Goal: Information Seeking & Learning: Learn about a topic

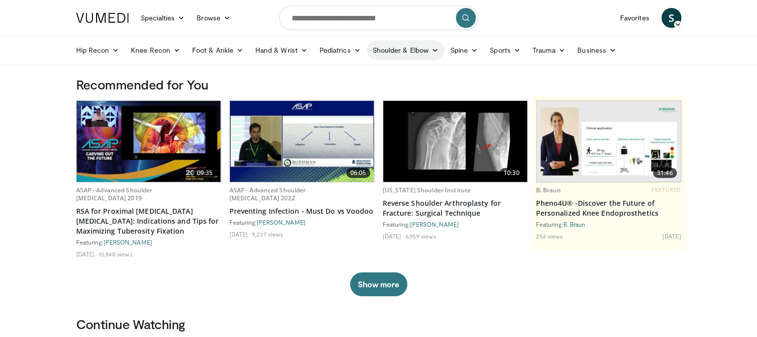
click at [404, 50] on link "Shoulder & Elbow" at bounding box center [406, 50] width 78 height 20
click at [346, 90] on link "Shoulder" at bounding box center [385, 90] width 118 height 16
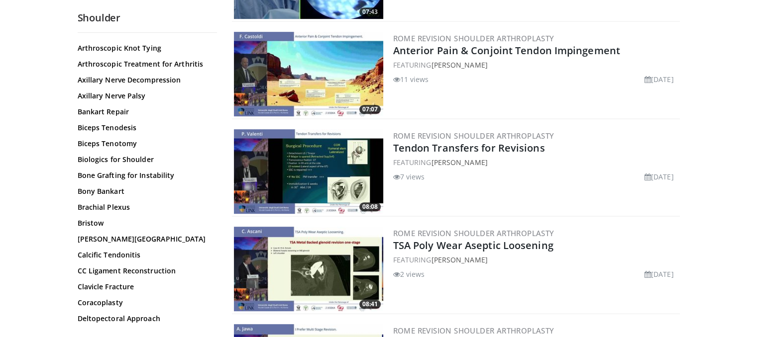
scroll to position [135, 0]
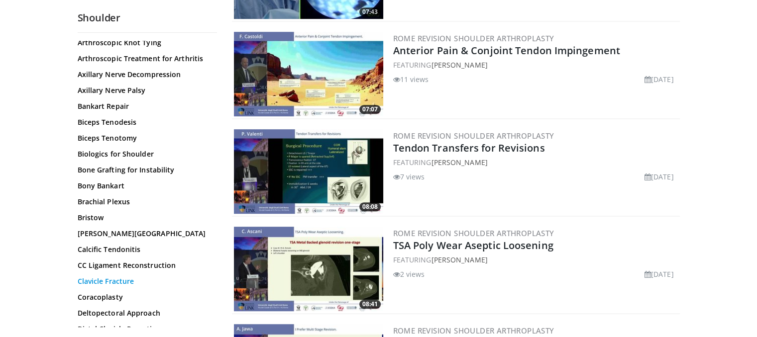
click at [116, 281] on link "Clavicle Fracture" at bounding box center [145, 282] width 134 height 10
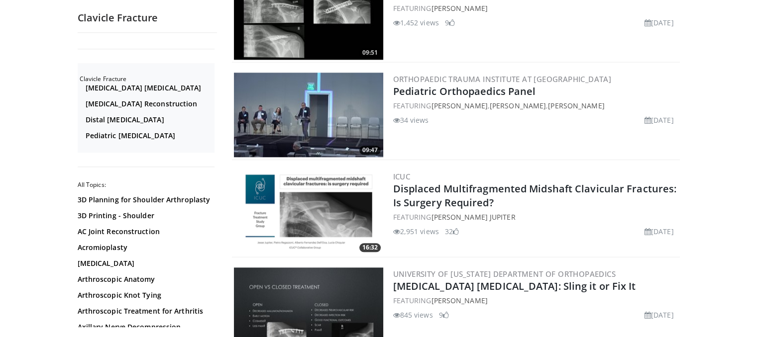
scroll to position [1035, 0]
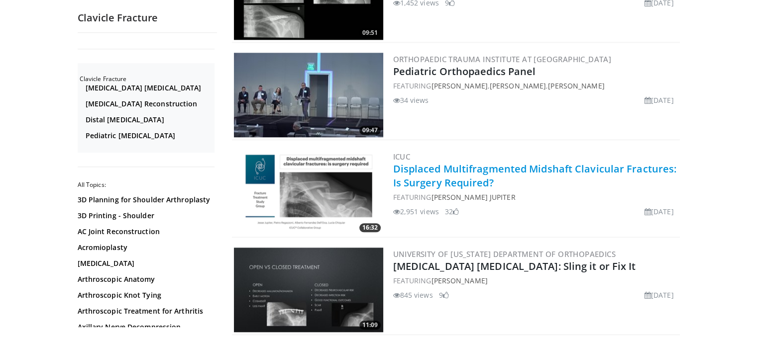
click at [409, 176] on link "Displaced Multifragmented Midshaft Clavicular Fractures: Is Surgery Required?" at bounding box center [535, 175] width 284 height 27
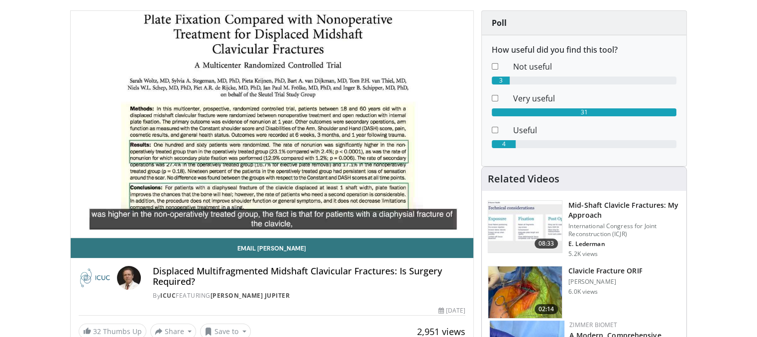
scroll to position [86, 0]
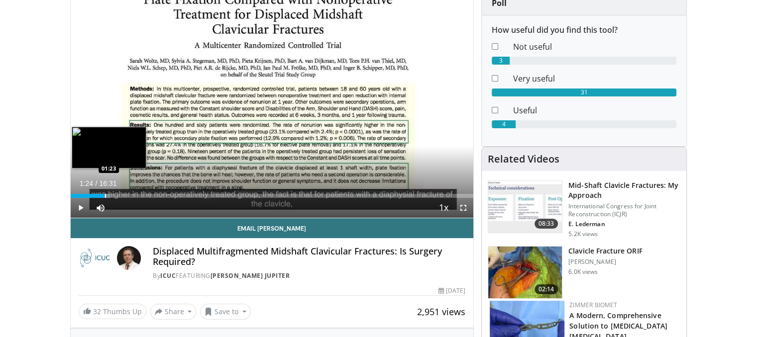
click at [105, 192] on div "Loaded : 9.99% 01:24 01:23" at bounding box center [272, 193] width 403 height 9
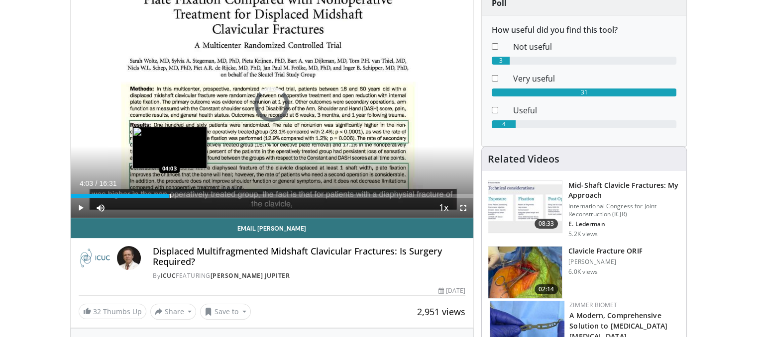
click at [170, 195] on div "Progress Bar" at bounding box center [170, 196] width 1 height 4
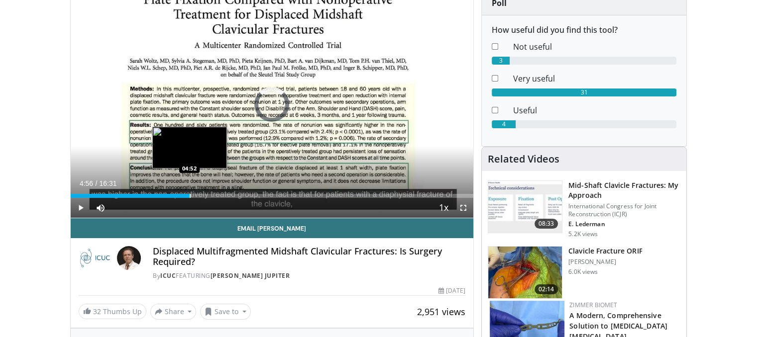
click at [191, 197] on div "Loaded : 29.24% 04:04 04:52" at bounding box center [272, 196] width 403 height 4
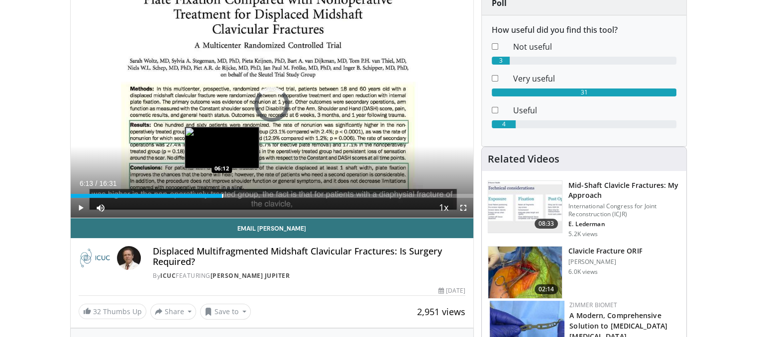
click at [222, 196] on div "Progress Bar" at bounding box center [222, 196] width 1 height 4
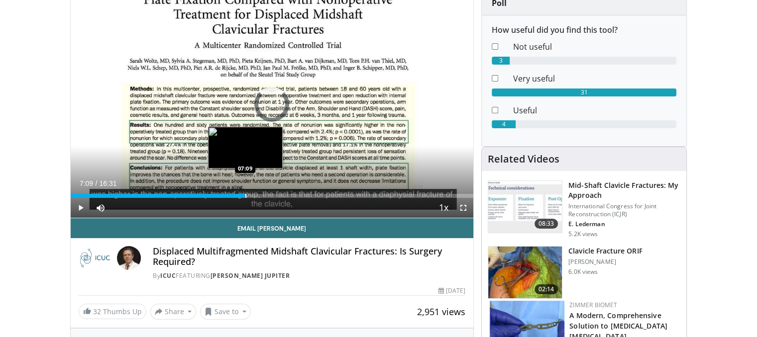
click at [245, 196] on div "Progress Bar" at bounding box center [245, 196] width 1 height 4
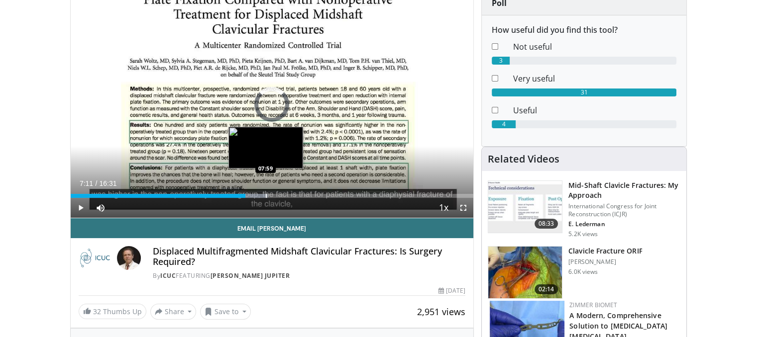
click at [266, 196] on div "Progress Bar" at bounding box center [266, 196] width 1 height 4
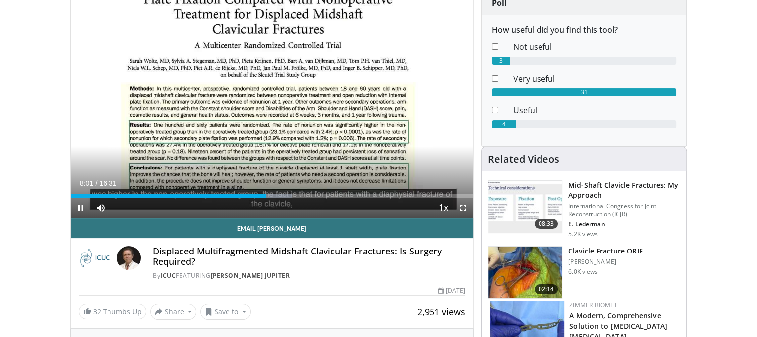
click at [294, 198] on div "Current Time 8:01 / Duration 16:31 Pause Skip Backward Skip Forward Mute 0% Loa…" at bounding box center [272, 208] width 403 height 20
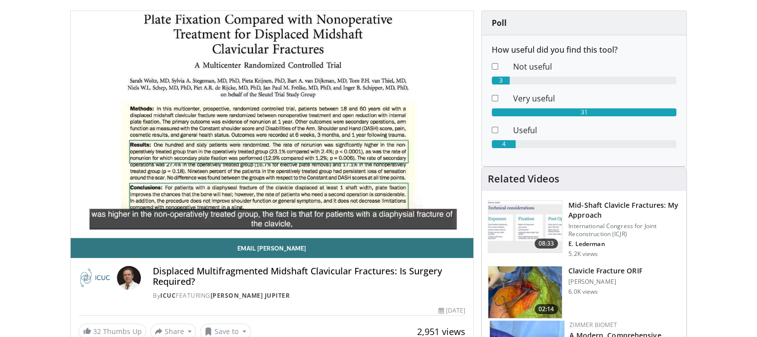
scroll to position [46, 0]
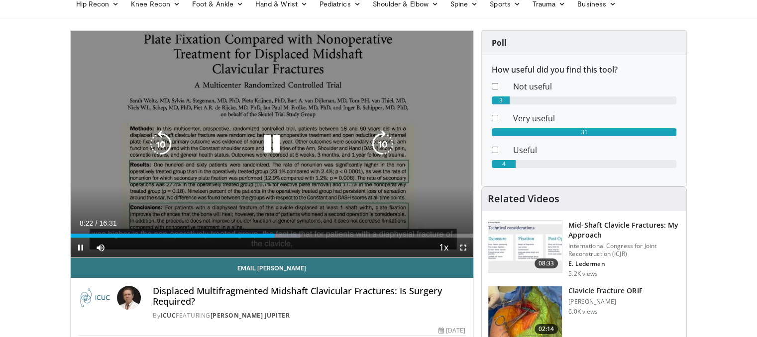
click at [269, 150] on icon "Video Player" at bounding box center [272, 144] width 28 height 28
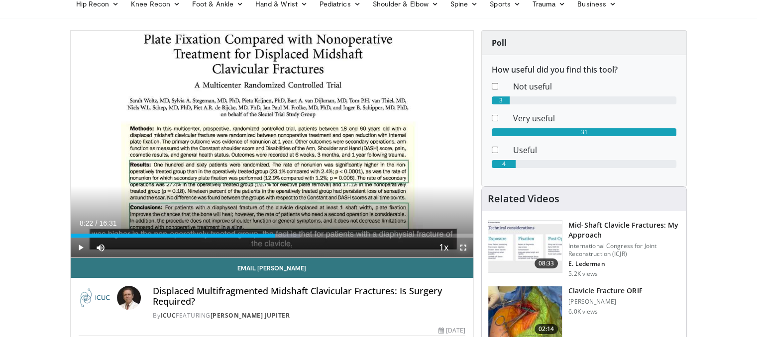
click at [461, 248] on span "Video Player" at bounding box center [463, 248] width 20 height 20
click at [533, 307] on img at bounding box center [525, 313] width 74 height 52
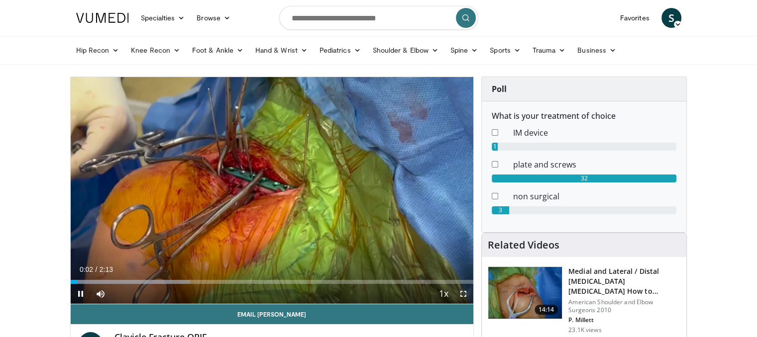
click at [463, 296] on span "Video Player" at bounding box center [463, 294] width 20 height 20
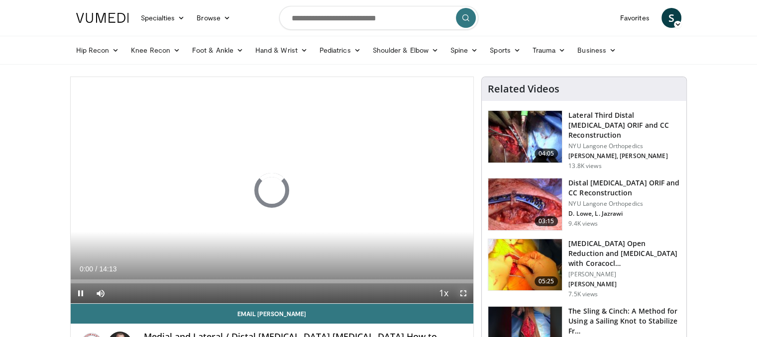
drag, startPoint x: 0, startPoint y: 0, endPoint x: 463, endPoint y: 296, distance: 549.6
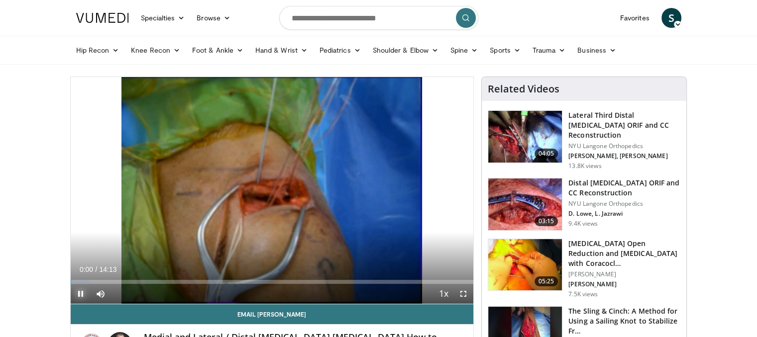
drag, startPoint x: 463, startPoint y: 296, endPoint x: 80, endPoint y: 295, distance: 383.3
click at [80, 295] on span "Video Player" at bounding box center [81, 294] width 20 height 20
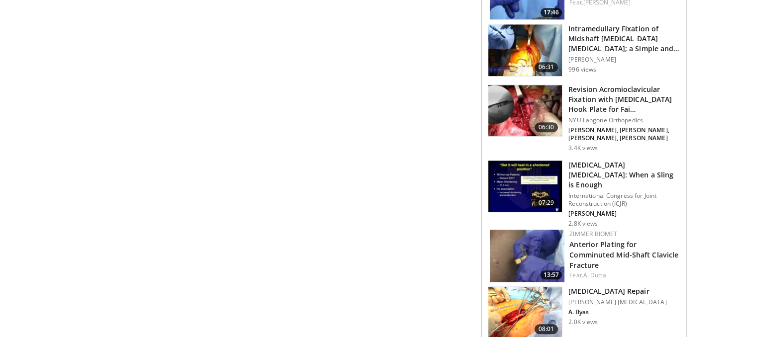
scroll to position [982, 0]
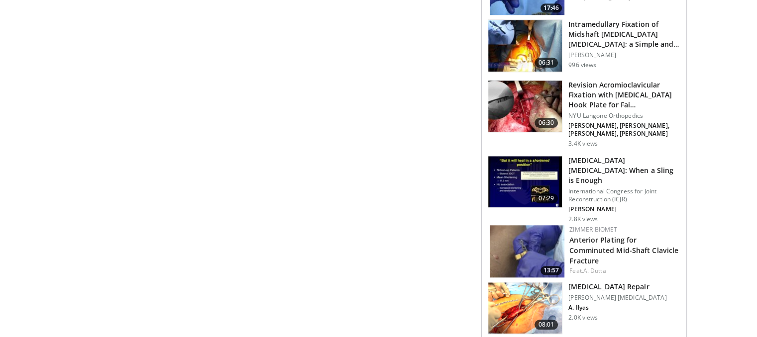
click at [607, 282] on h3 "[MEDICAL_DATA] Repair" at bounding box center [617, 287] width 98 height 10
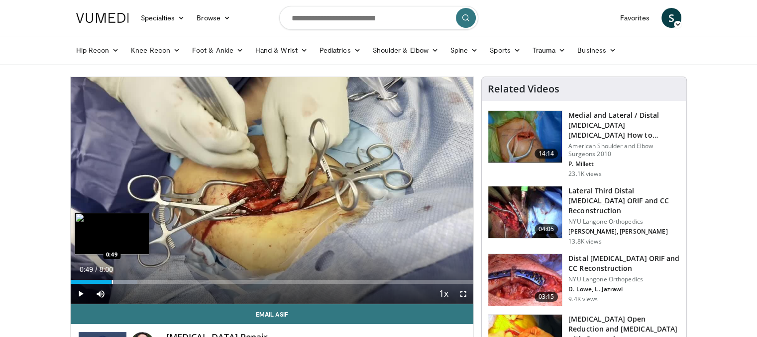
click at [112, 282] on div "Progress Bar" at bounding box center [112, 282] width 1 height 4
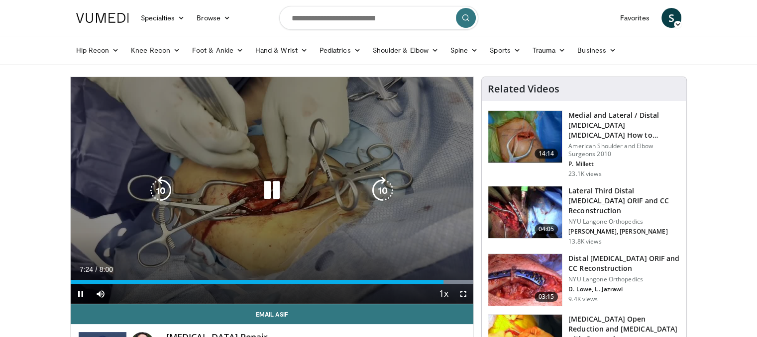
click at [273, 191] on icon "Video Player" at bounding box center [272, 191] width 28 height 28
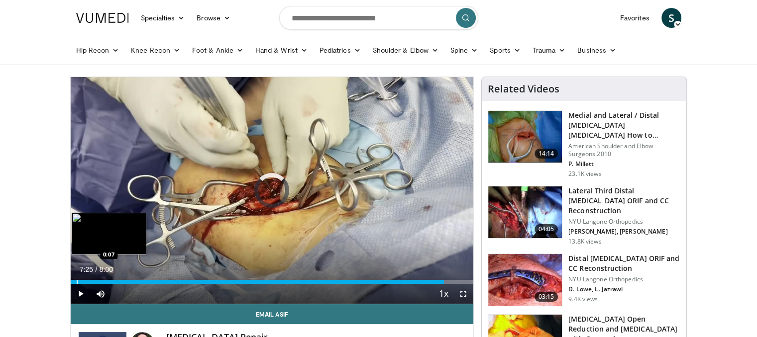
click at [77, 283] on div "Progress Bar" at bounding box center [77, 282] width 1 height 4
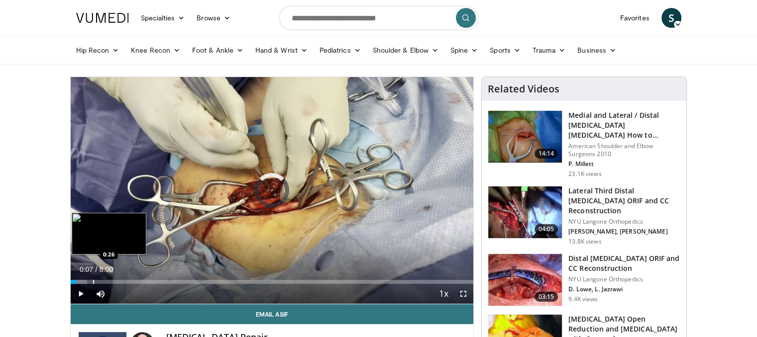
click at [93, 283] on div "Progress Bar" at bounding box center [93, 282] width 1 height 4
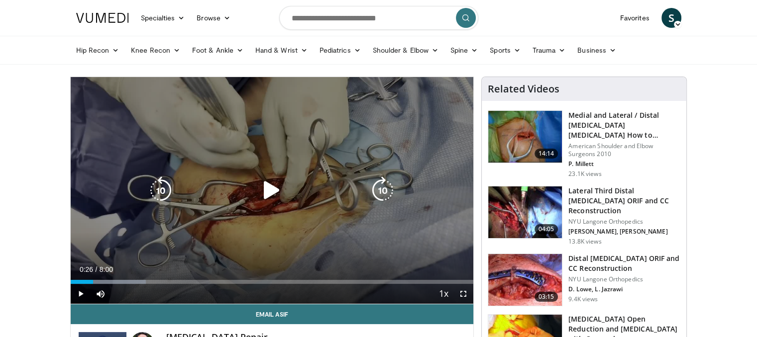
click at [275, 194] on icon "Video Player" at bounding box center [272, 191] width 28 height 28
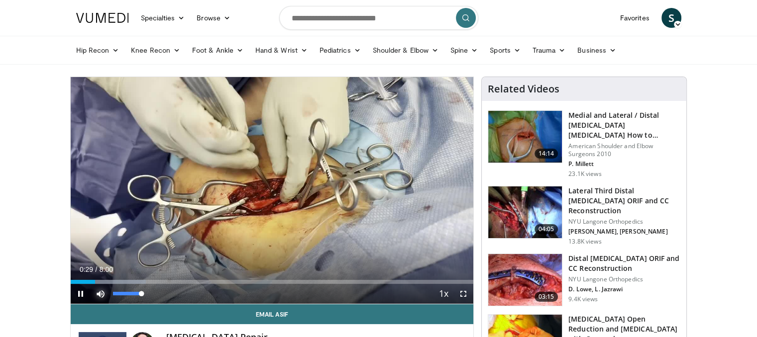
click at [104, 284] on span "Video Player" at bounding box center [101, 294] width 20 height 20
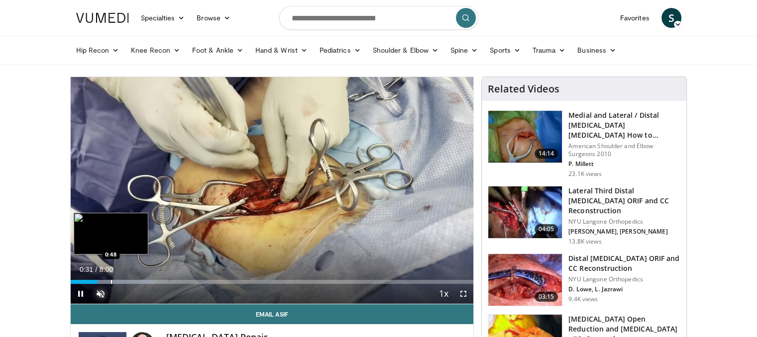
click at [111, 282] on div "Progress Bar" at bounding box center [111, 282] width 1 height 4
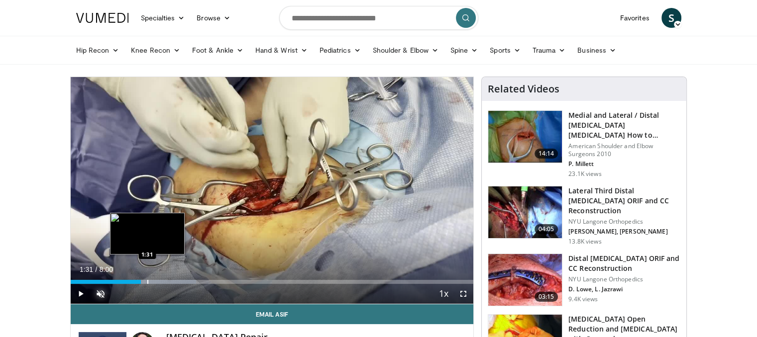
click at [147, 281] on div "Progress Bar" at bounding box center [147, 282] width 1 height 4
click at [164, 279] on div "Loaded : 33.23% 1:52 1:52" at bounding box center [272, 279] width 403 height 9
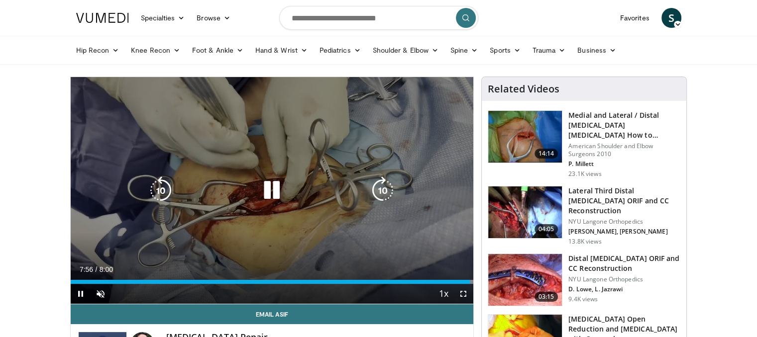
click at [182, 241] on div "10 seconds Tap to unmute" at bounding box center [272, 190] width 403 height 227
